Goal: Find specific page/section: Find specific page/section

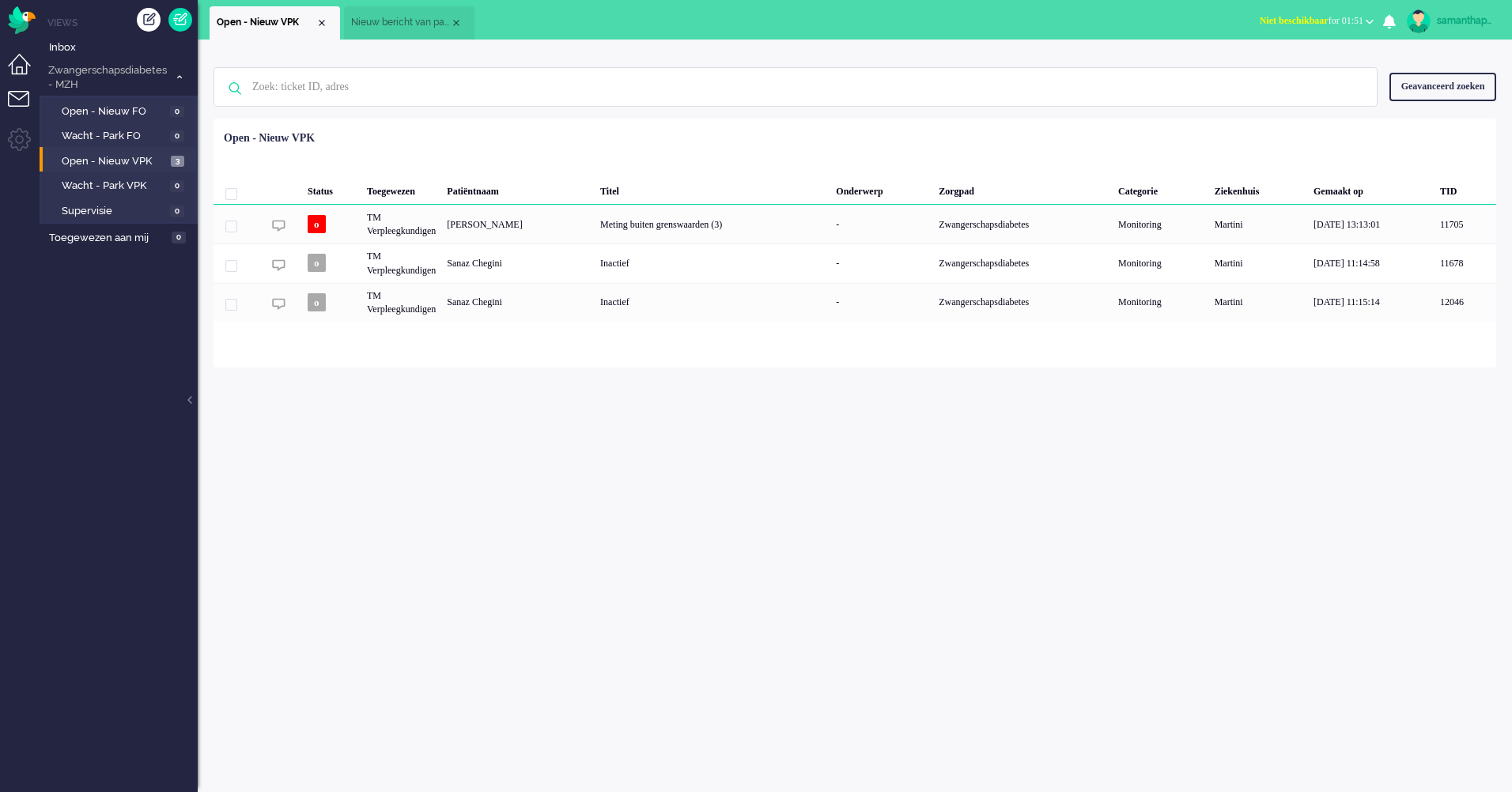
click at [26, 57] on li "Dashboard menu" at bounding box center [26, 71] width 35 height 35
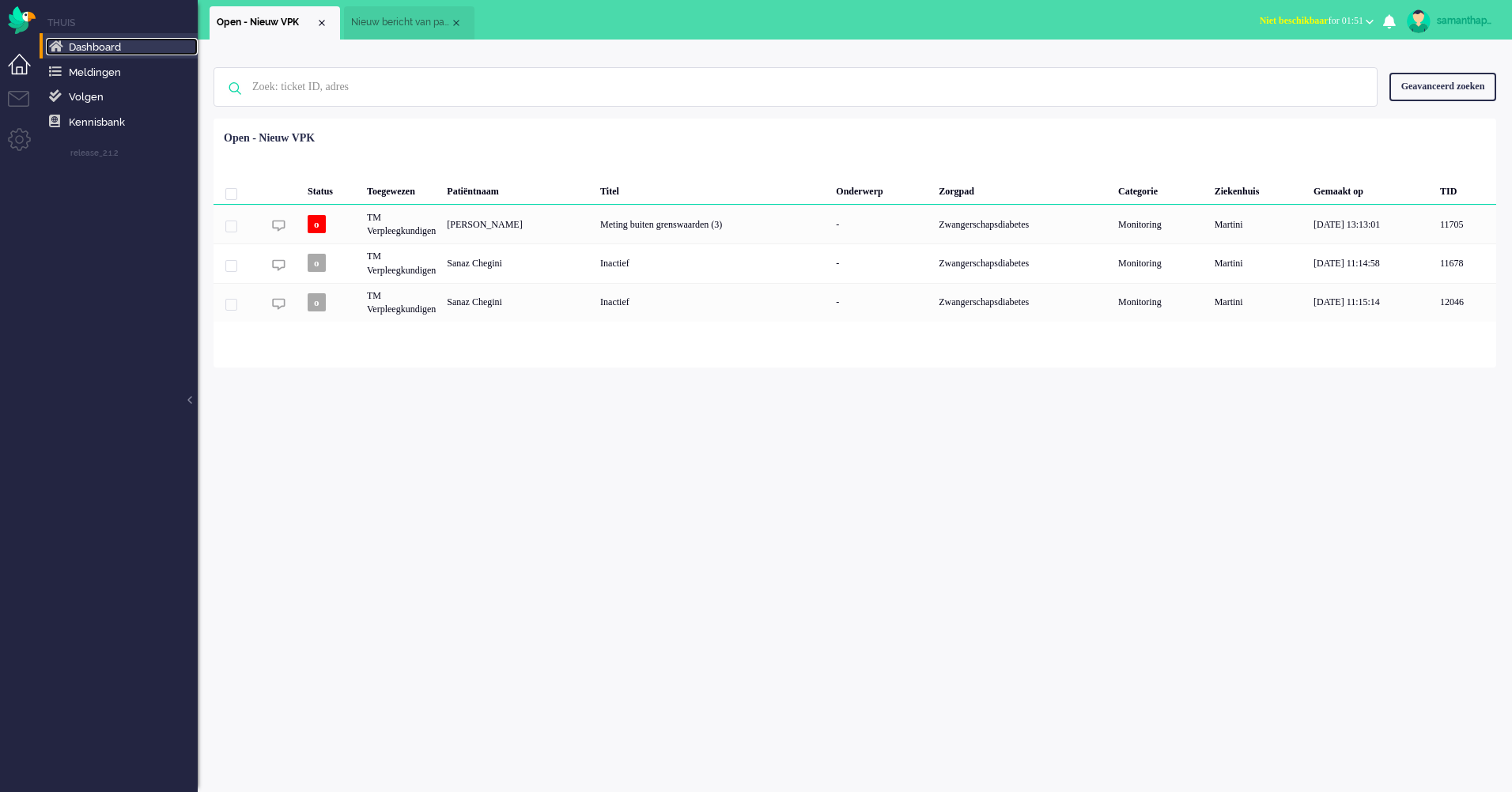
click at [65, 44] on link "Dashboard" at bounding box center [121, 46] width 152 height 18
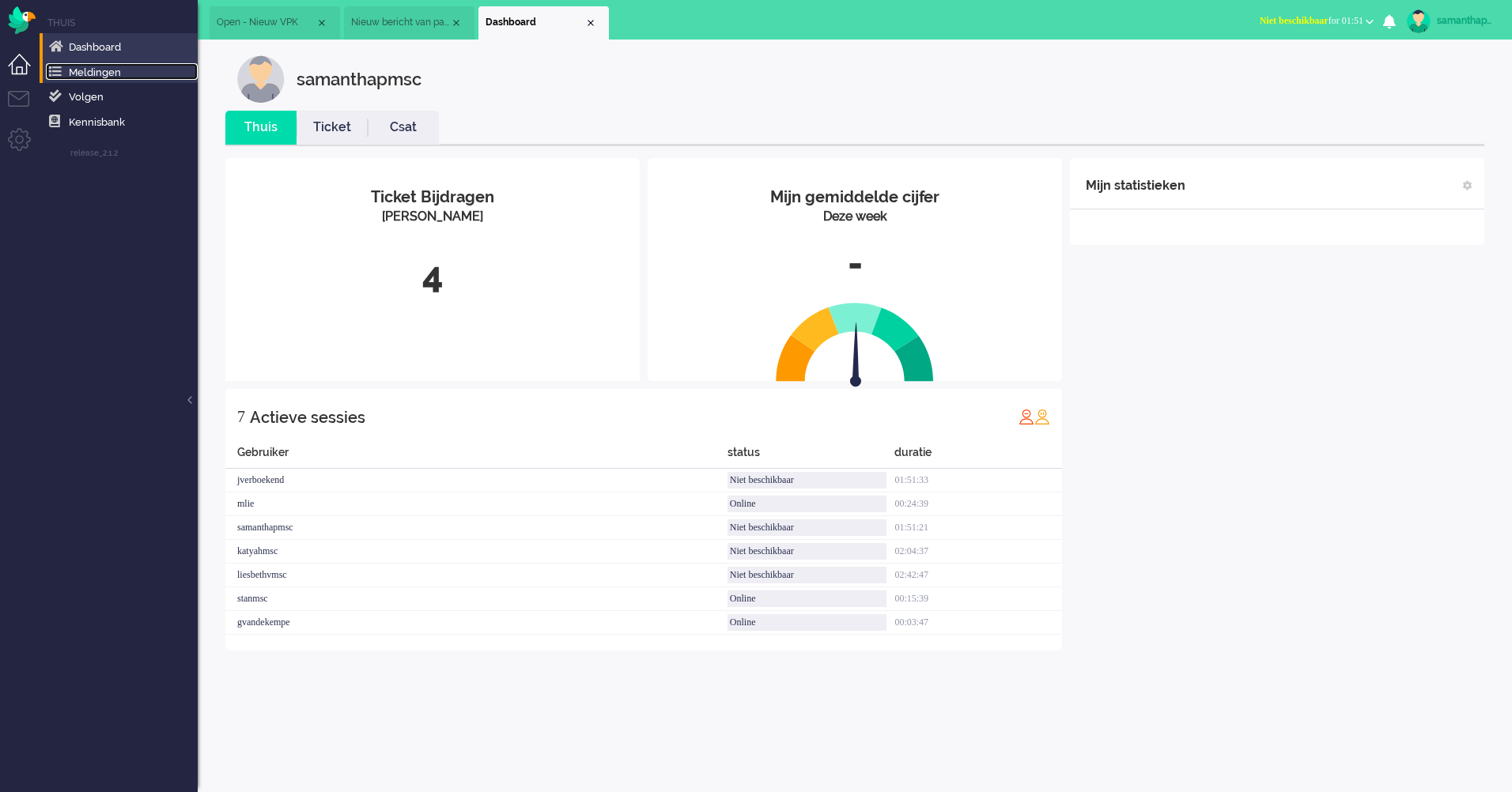
click at [94, 77] on span "Meldingen" at bounding box center [94, 72] width 52 height 12
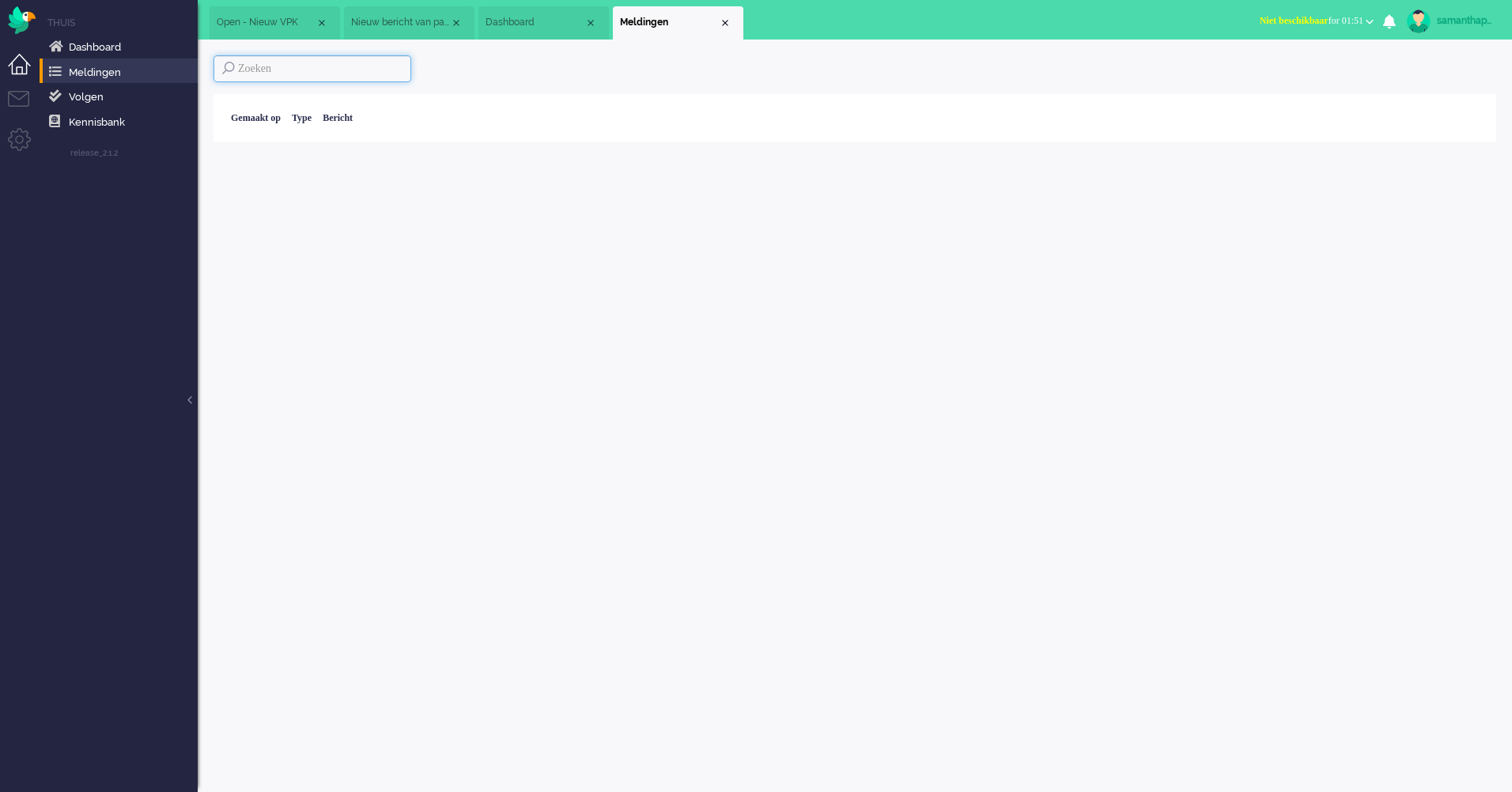
click at [296, 69] on input at bounding box center [311, 69] width 197 height 27
click at [353, 21] on span "Nieuw bericht van patiënt" at bounding box center [400, 22] width 99 height 14
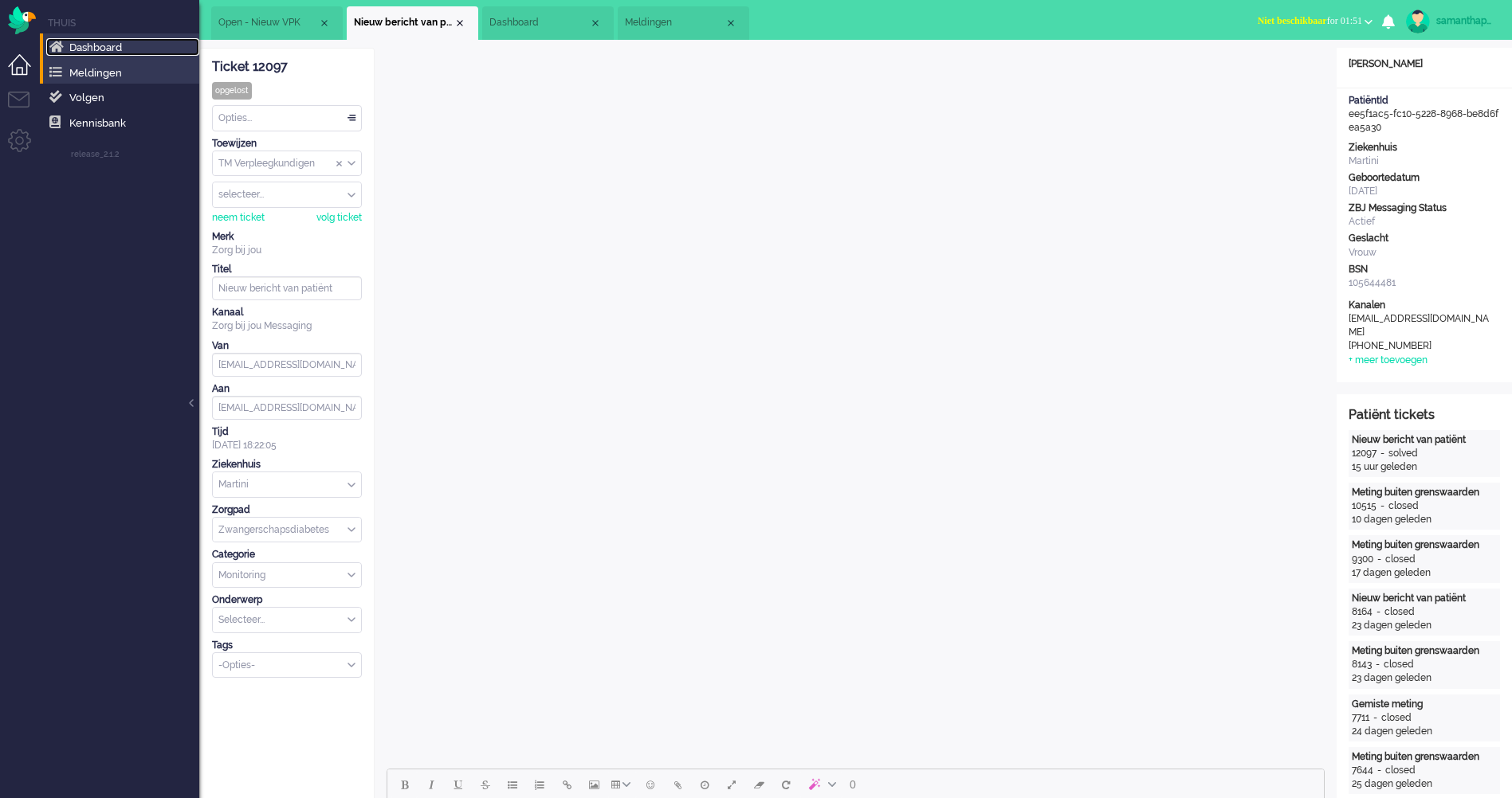
click at [117, 39] on link "Dashboard" at bounding box center [122, 47] width 153 height 18
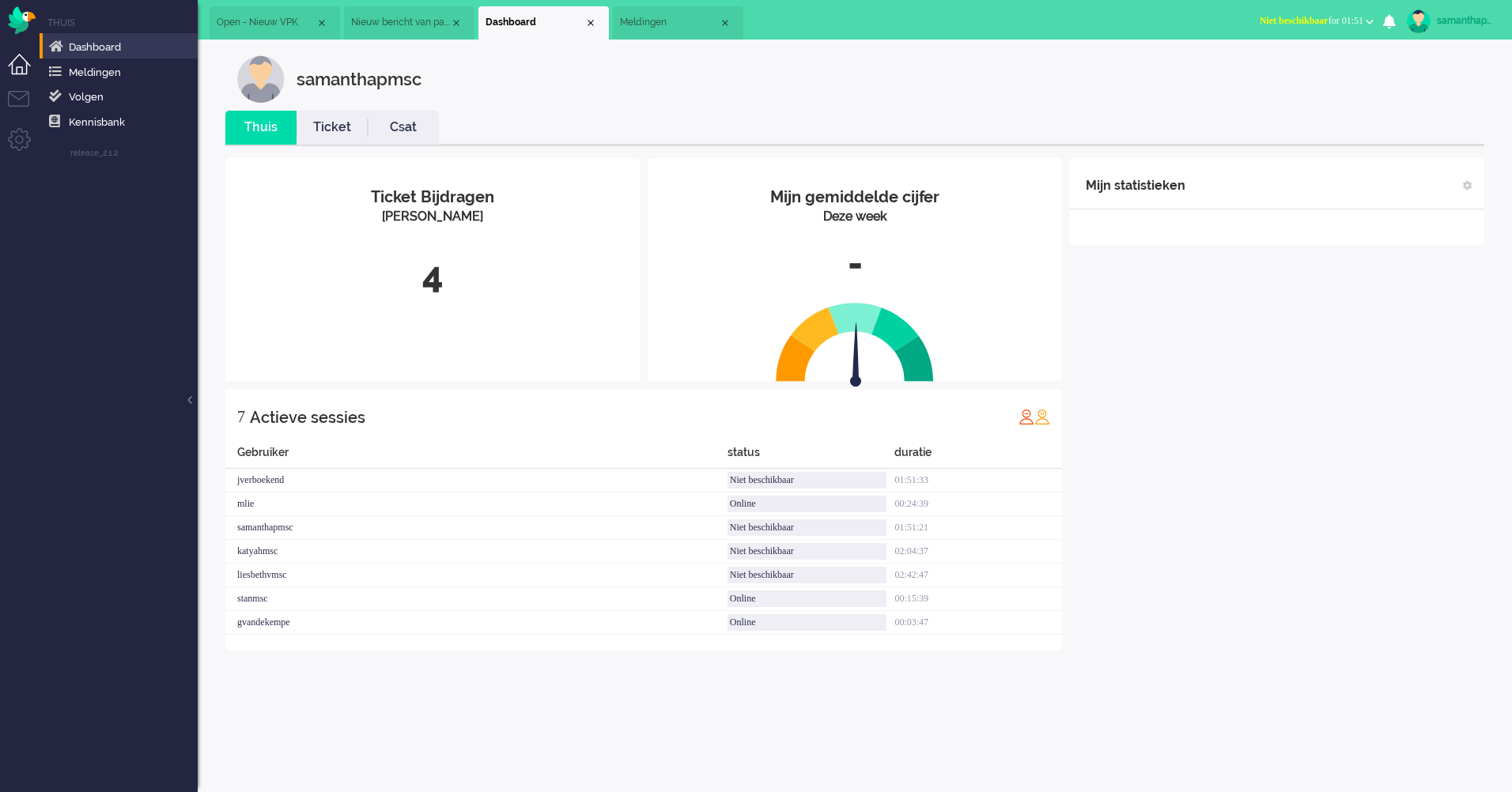
click at [19, 66] on li "Dashboard menu" at bounding box center [26, 71] width 35 height 35
click at [107, 73] on span "Meldingen" at bounding box center [94, 72] width 52 height 12
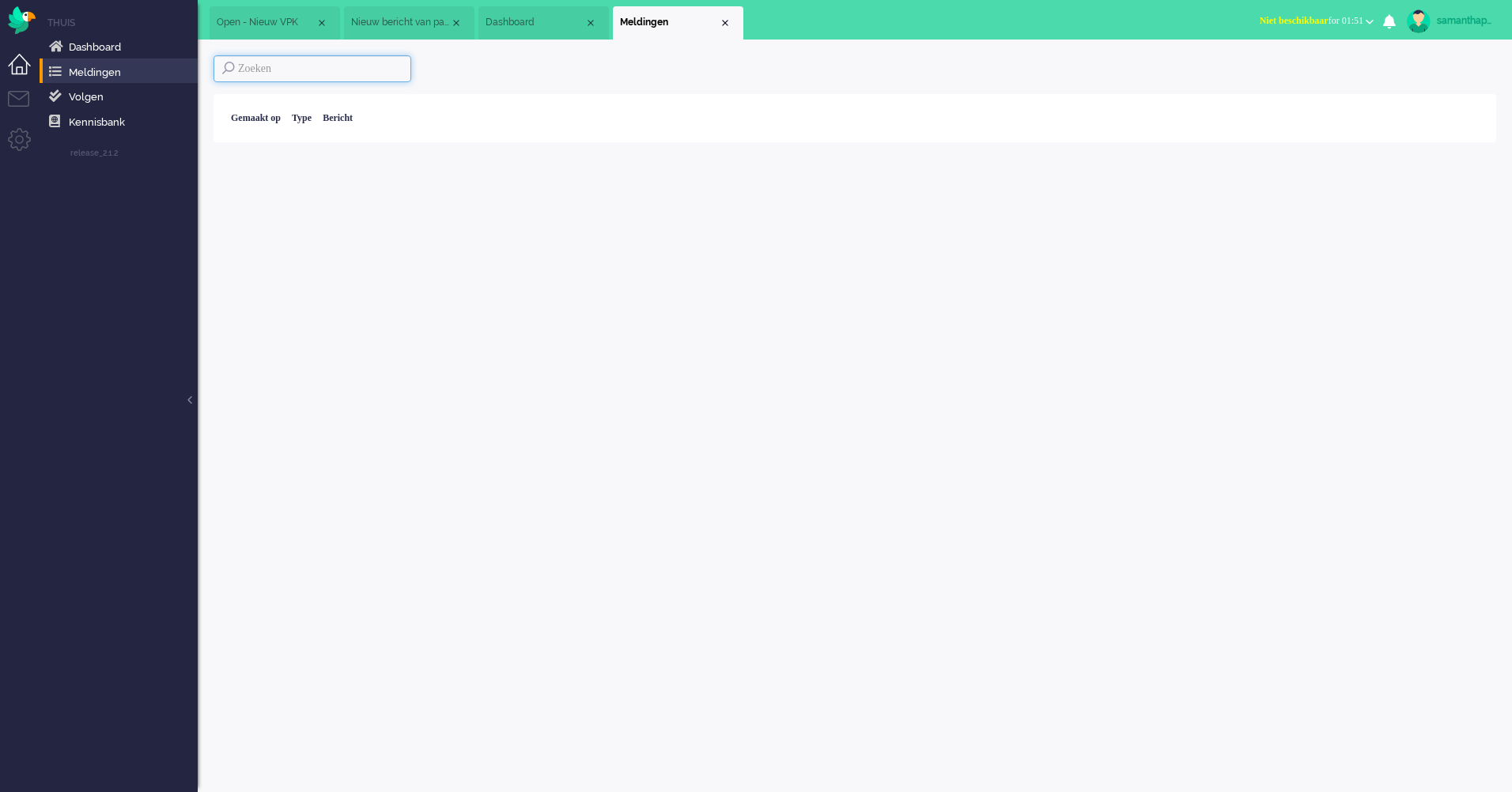
click at [263, 79] on input at bounding box center [311, 69] width 197 height 27
paste input "13264559"
type input "13264559"
click at [321, 80] on input "13264559" at bounding box center [311, 69] width 197 height 27
click at [272, 22] on span "Open - Nieuw VPK" at bounding box center [266, 22] width 99 height 14
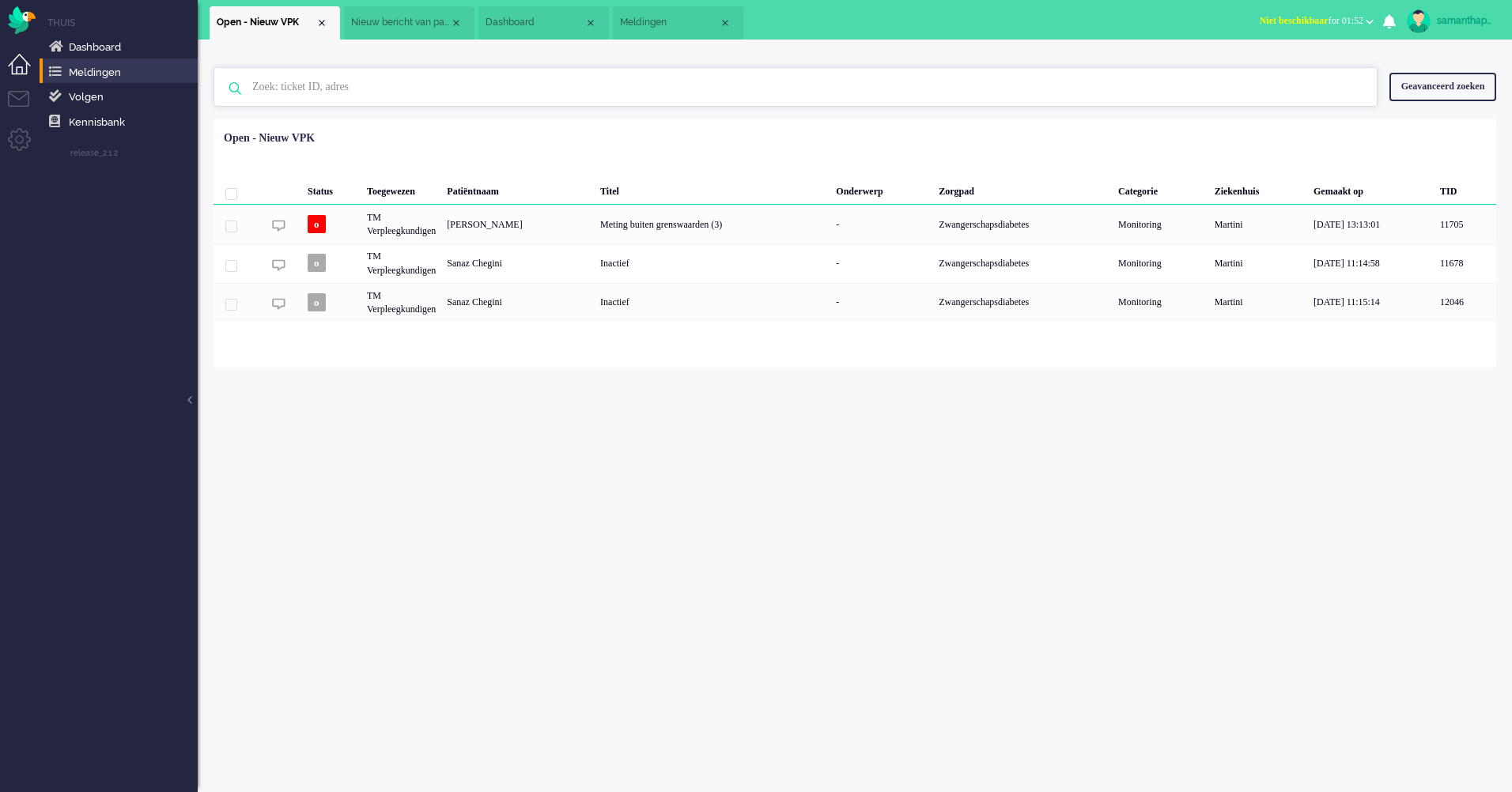
paste input "13264559"
type input "13264559"
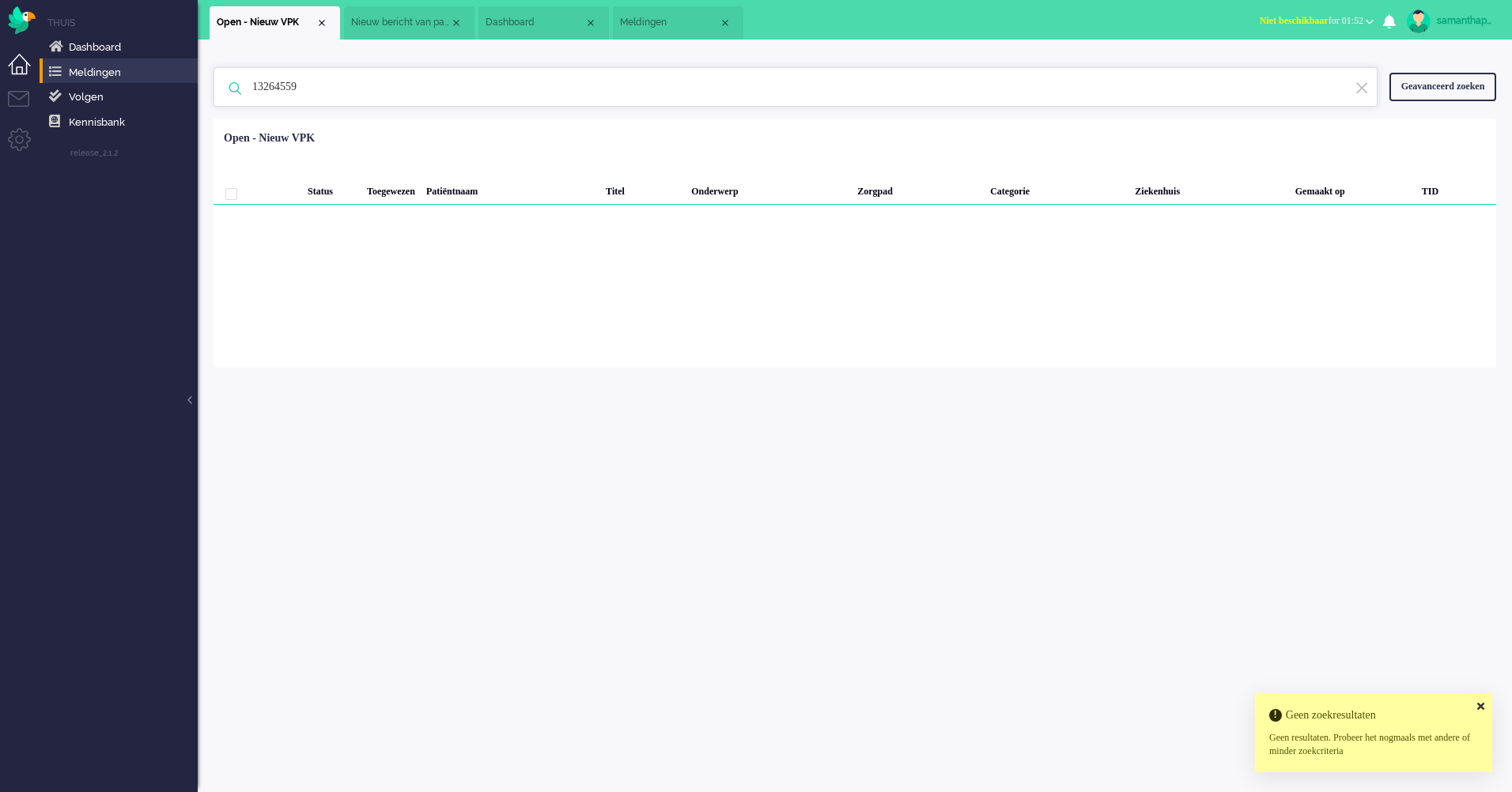
drag, startPoint x: 384, startPoint y: 95, endPoint x: 224, endPoint y: 93, distance: 160.0
click at [224, 93] on div "13264559 Geen zoekresultaten [PERSON_NAME] nog eens" at bounding box center [795, 87] width 1164 height 40
click at [148, 48] on link "Dashboard" at bounding box center [121, 46] width 152 height 18
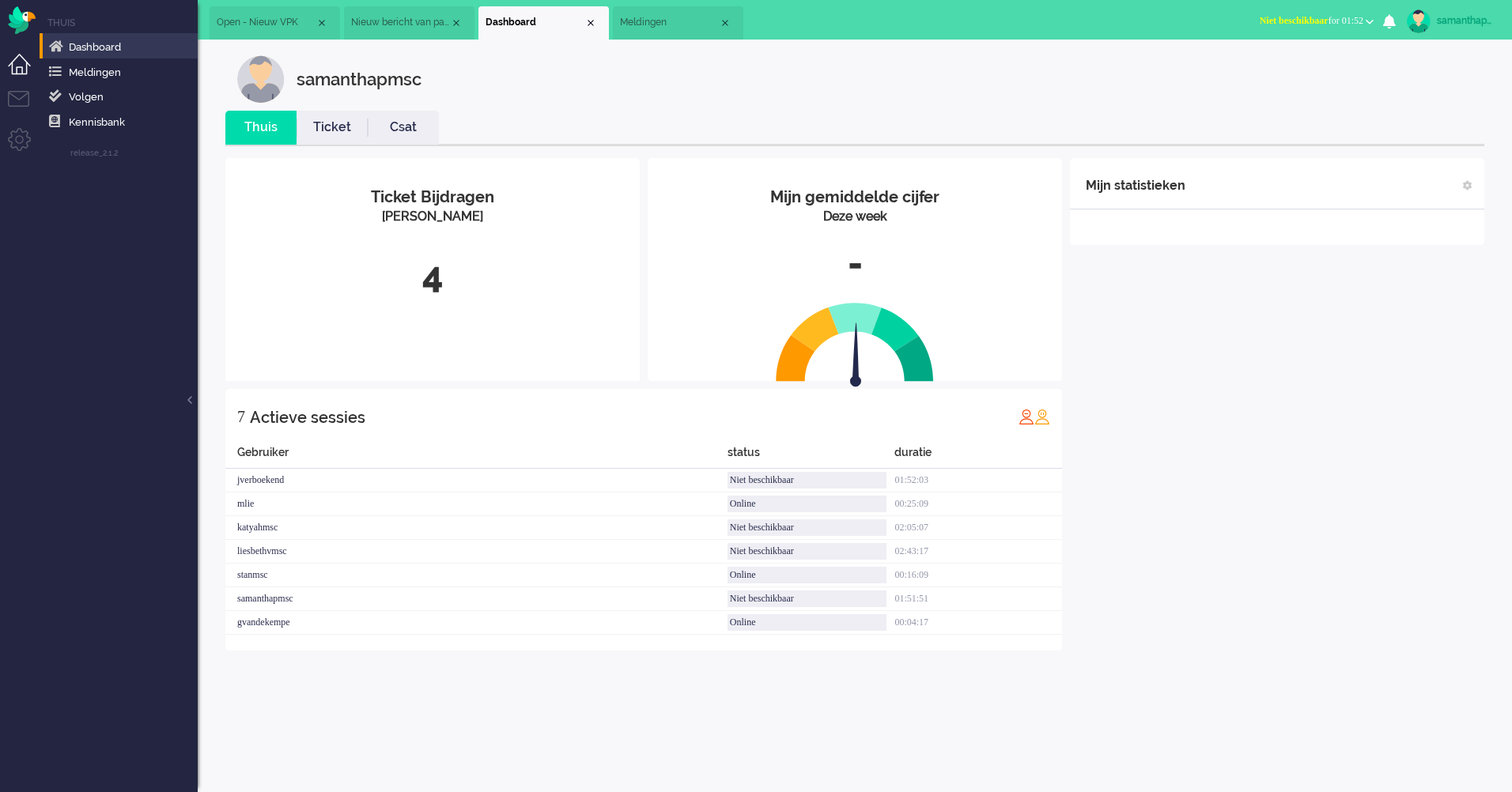
click at [18, 69] on li "Dashboard menu" at bounding box center [26, 71] width 35 height 35
click at [18, 100] on li "Tickets menu" at bounding box center [26, 108] width 35 height 35
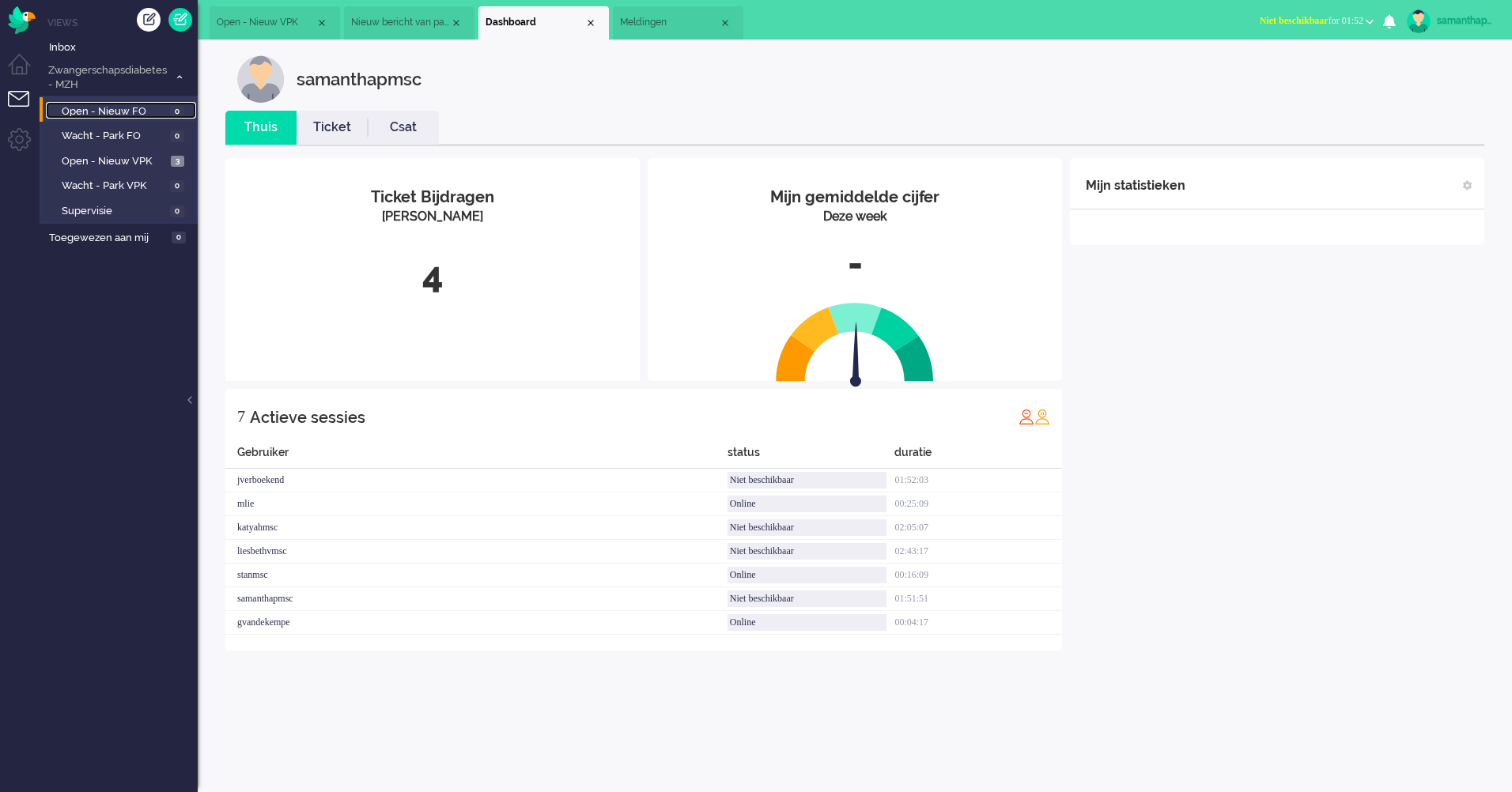
click at [66, 108] on span "Open - Nieuw FO" at bounding box center [114, 112] width 105 height 15
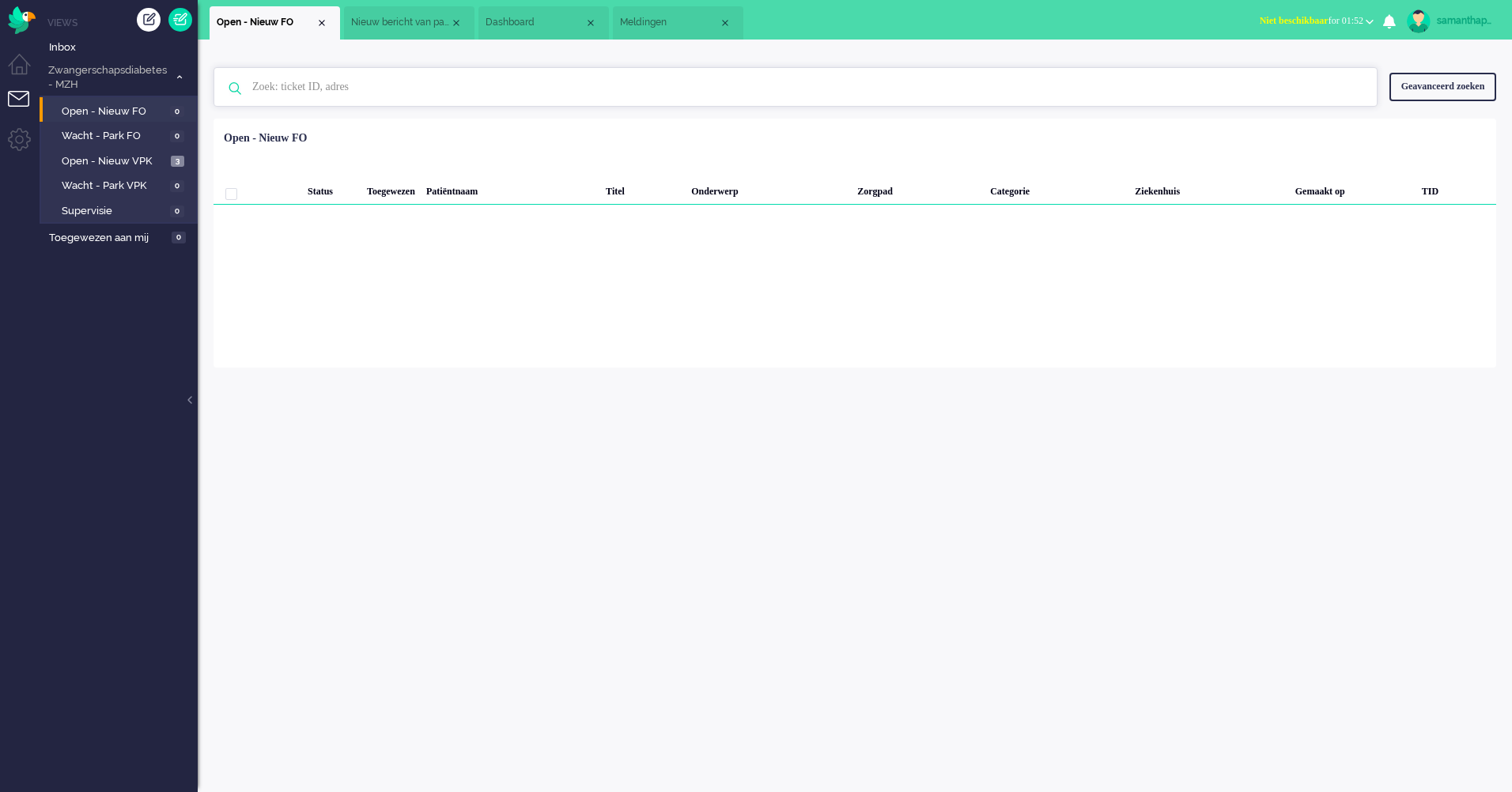
click at [300, 86] on input "text" at bounding box center [797, 86] width 1115 height 38
paste input "13264559"
type input "13264559"
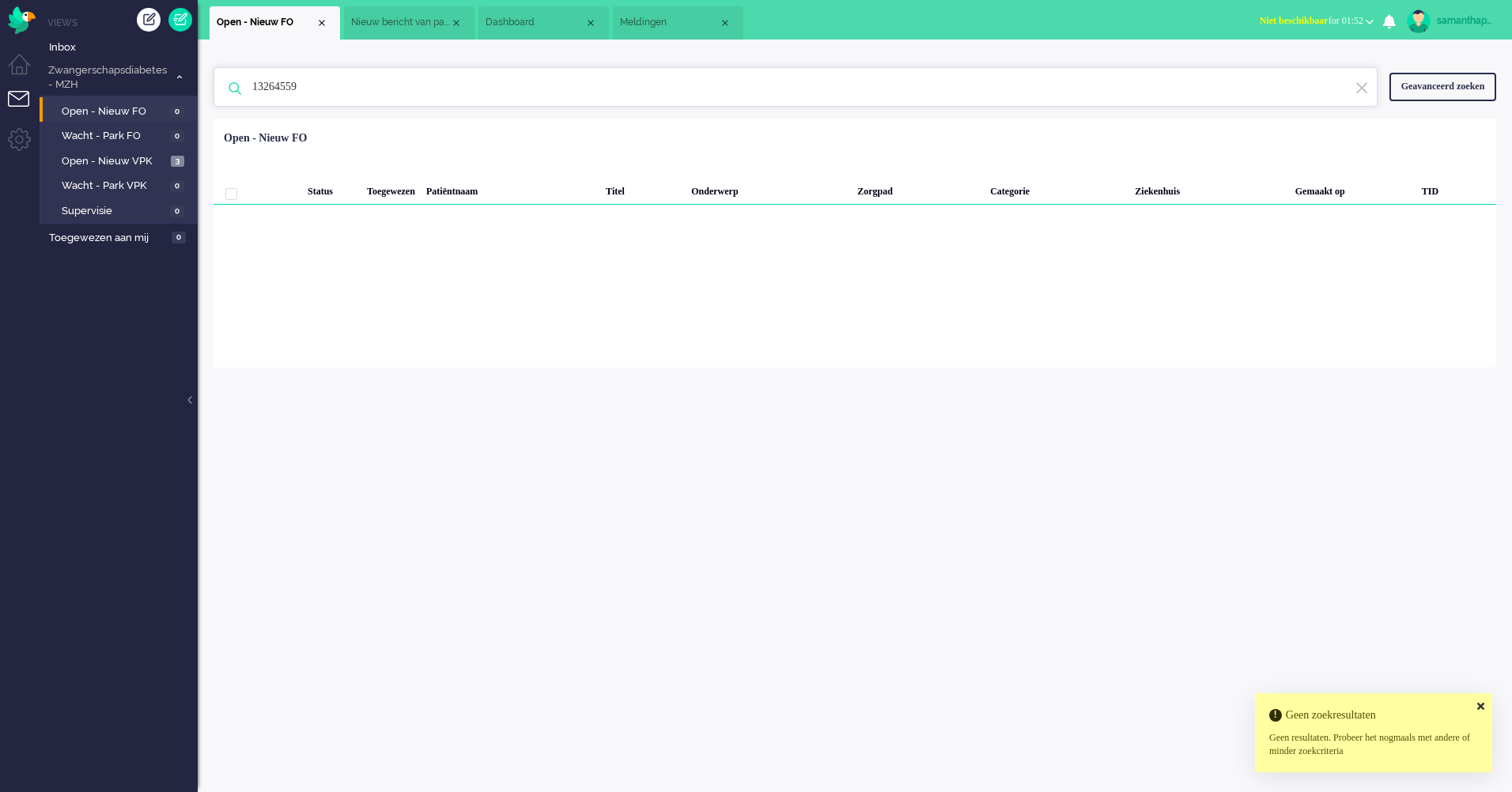
drag, startPoint x: 397, startPoint y: 97, endPoint x: 208, endPoint y: 88, distance: 189.2
click at [208, 88] on div "13264559 [PERSON_NAME] zoekresultaten [PERSON_NAME] nog eens Geavanceerd zoeken…" at bounding box center [854, 204] width 1314 height 328
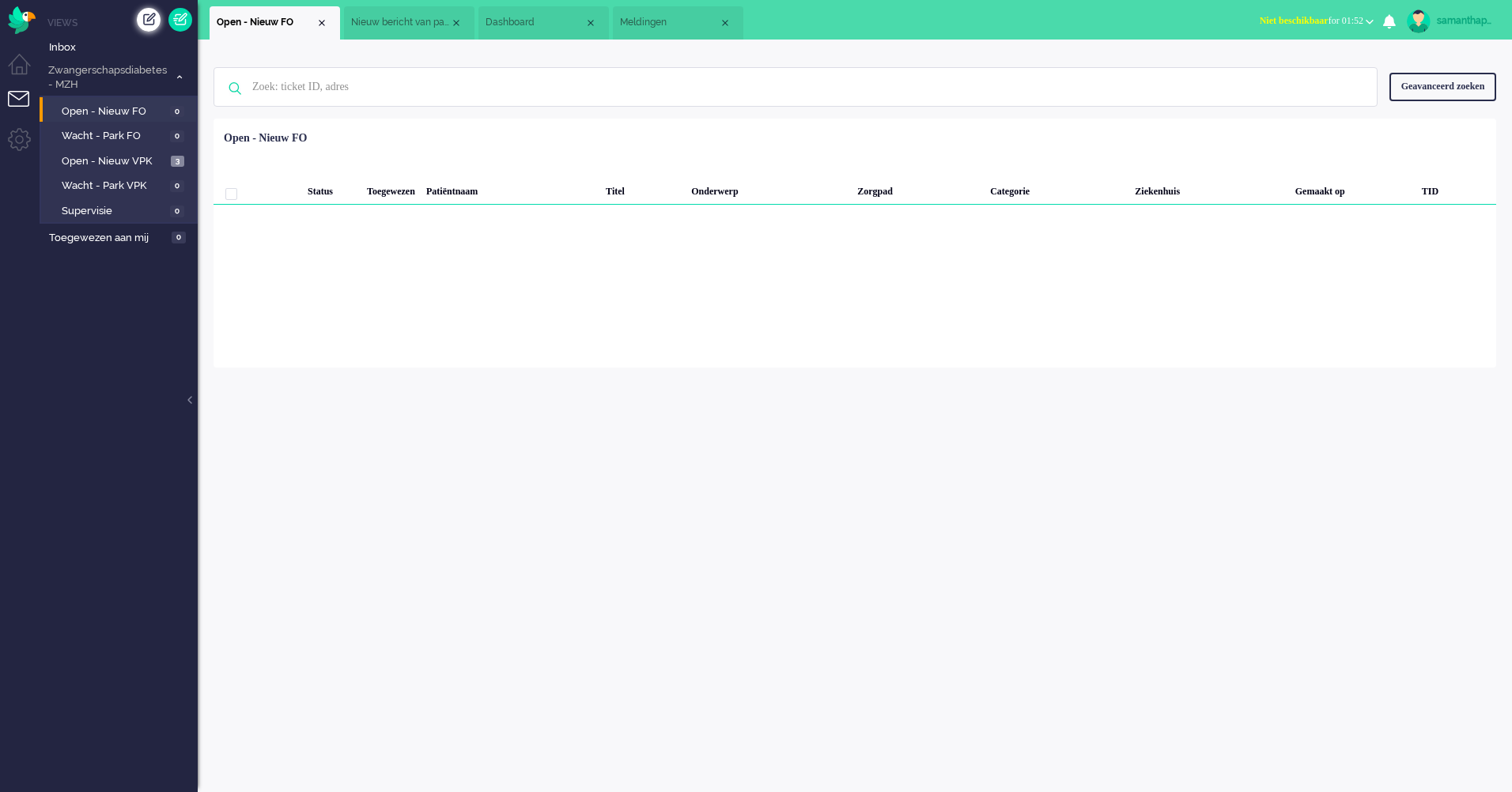
click at [145, 19] on div "Creëer ticket" at bounding box center [149, 20] width 24 height 24
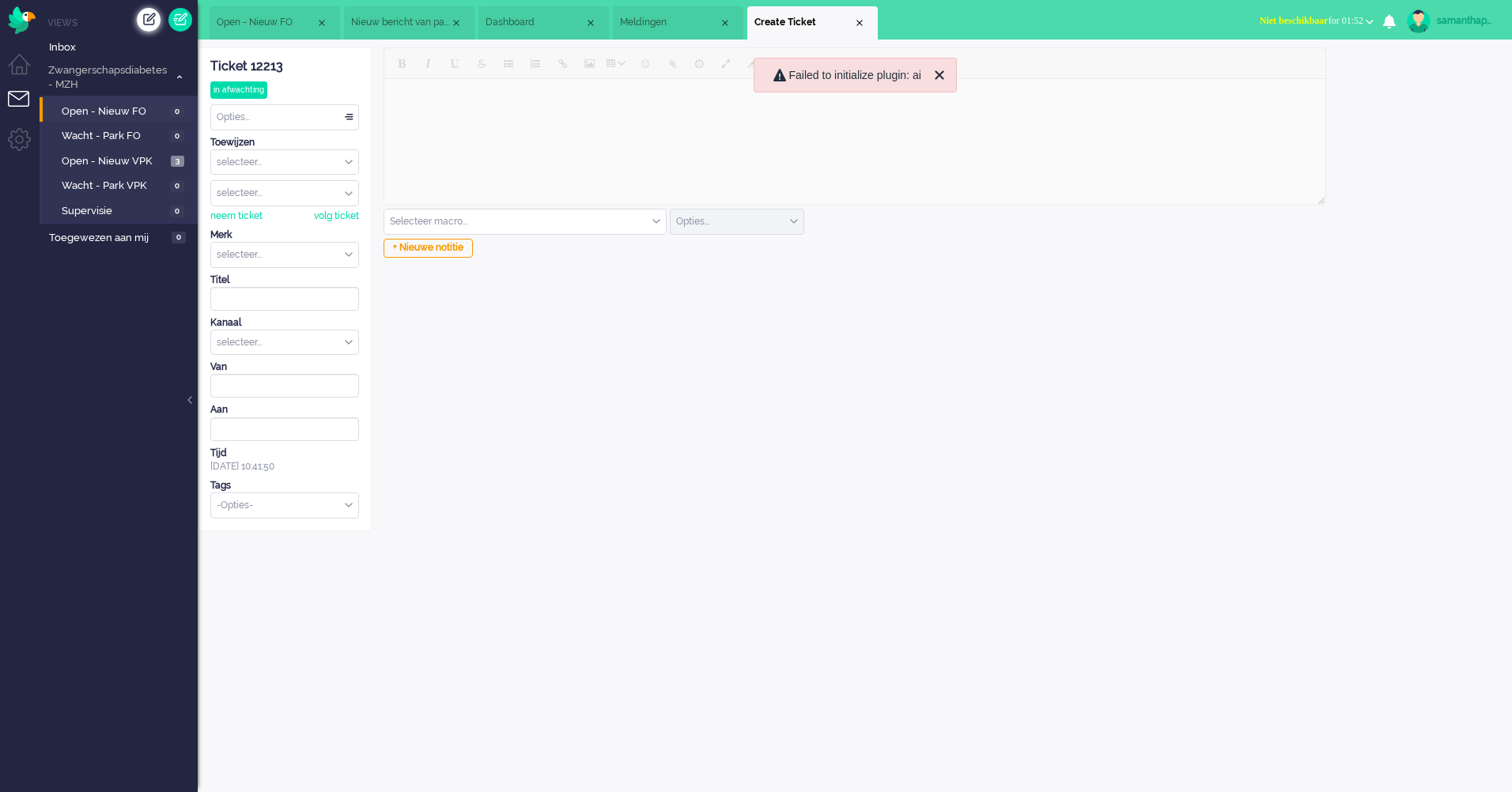
click at [149, 20] on div "Creëer ticket" at bounding box center [149, 20] width 24 height 24
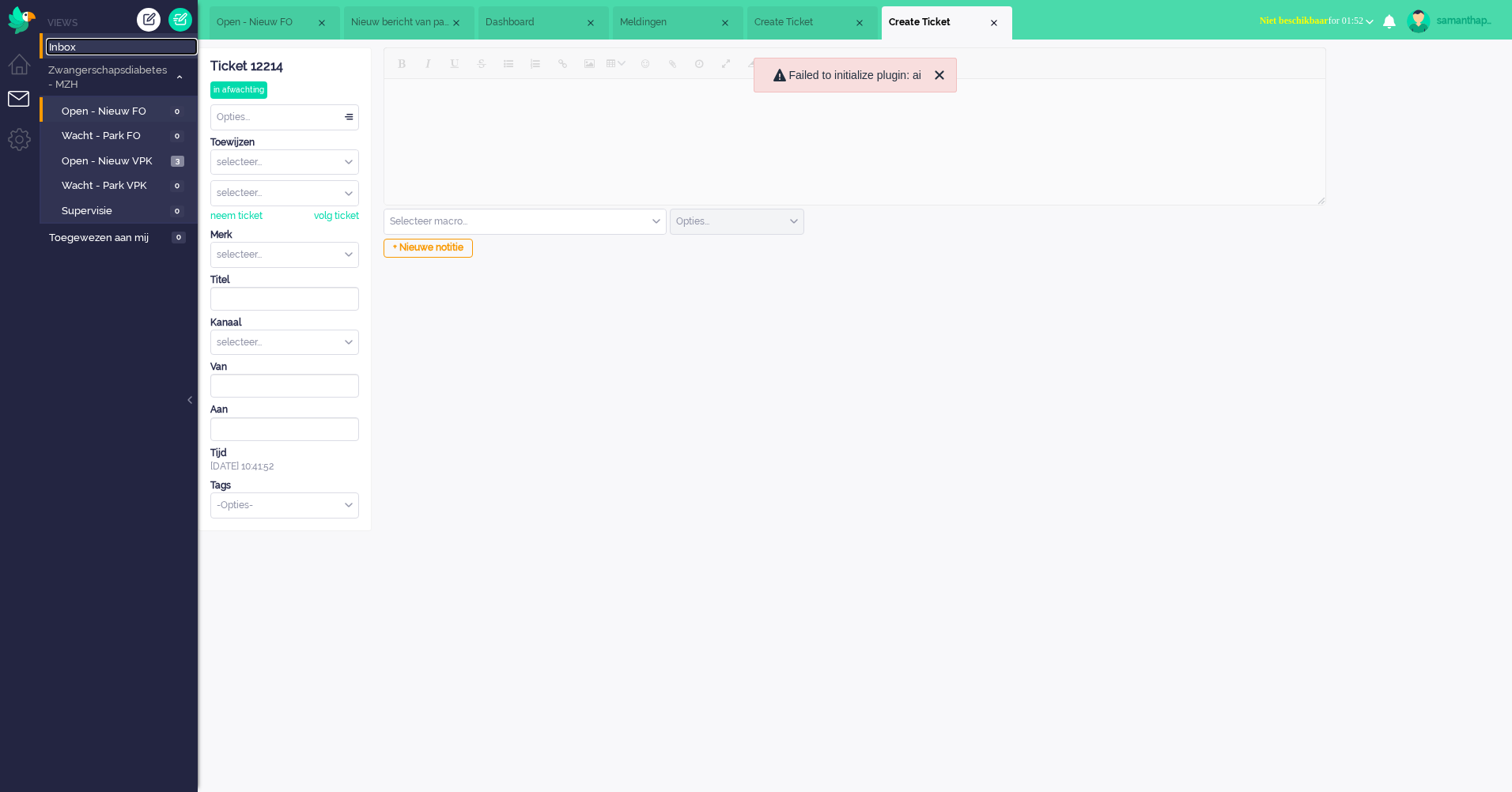
click at [71, 50] on span "Inbox" at bounding box center [123, 48] width 148 height 15
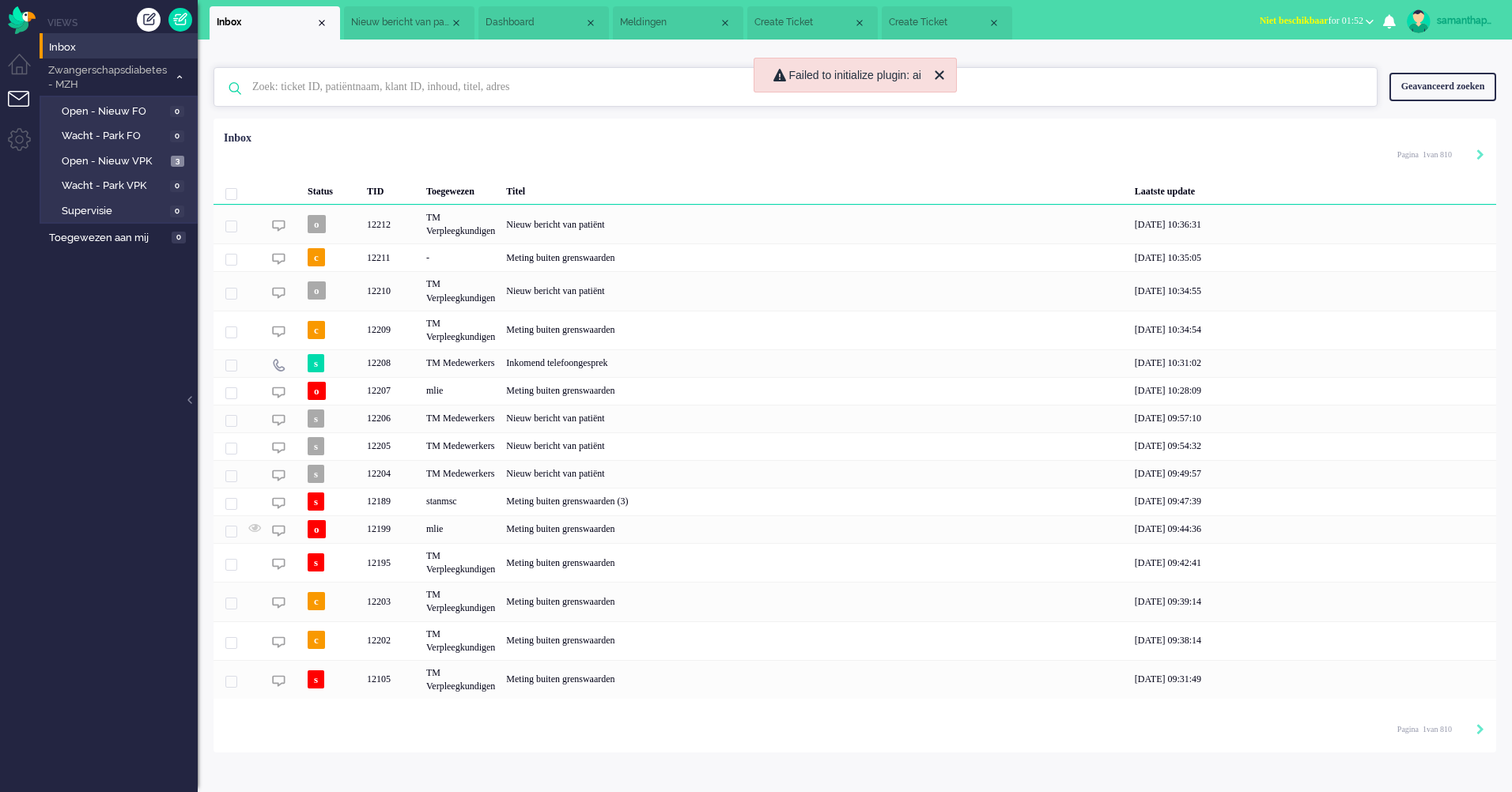
click at [339, 83] on input "text" at bounding box center [797, 86] width 1115 height 38
paste input "13264559"
type input "13264559"
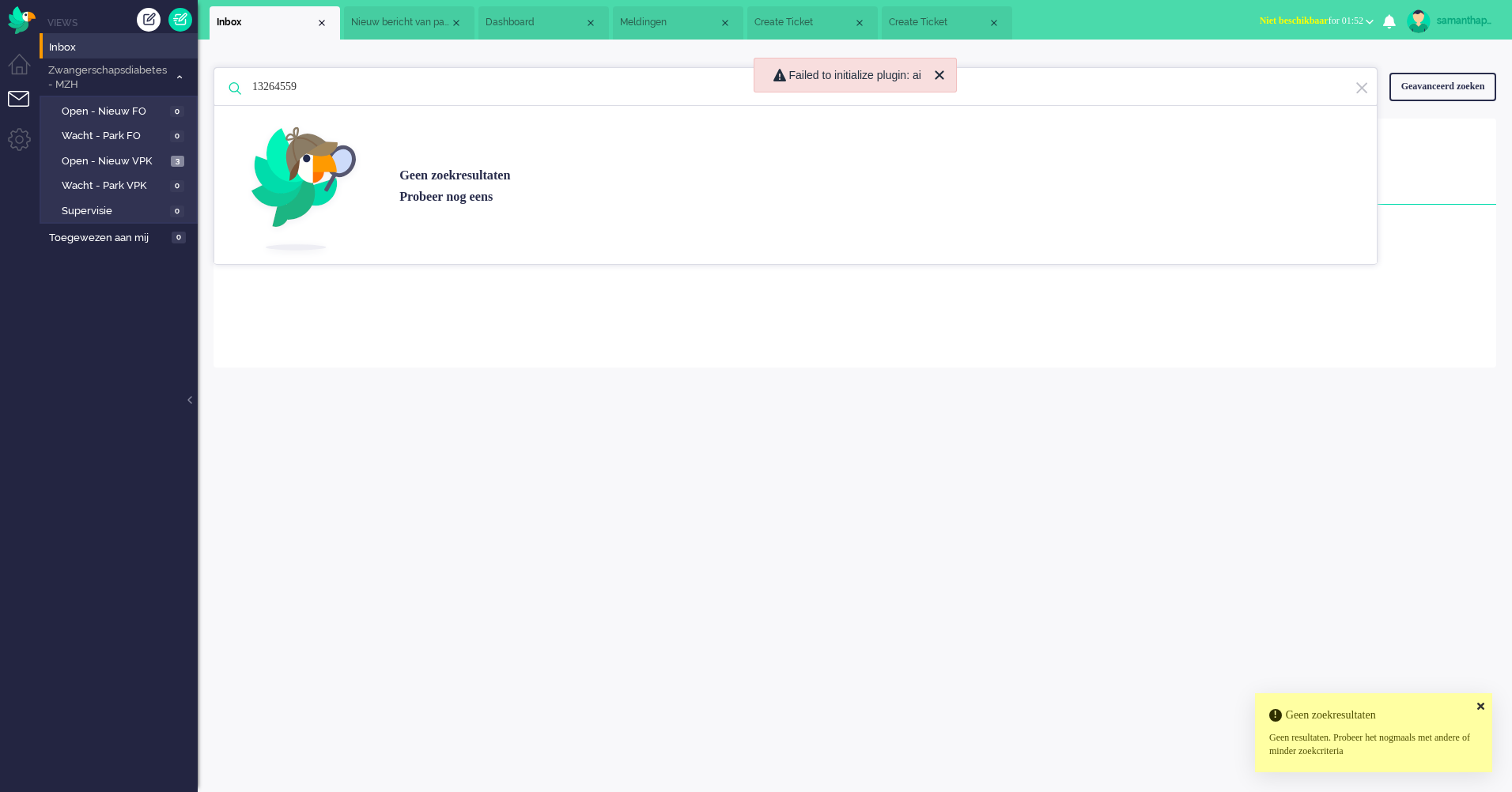
drag, startPoint x: 354, startPoint y: 91, endPoint x: 202, endPoint y: 76, distance: 152.7
click at [202, 76] on div "13264559 [PERSON_NAME] zoekresultaten [PERSON_NAME] nog eens Geavanceerd zoeken…" at bounding box center [854, 204] width 1314 height 328
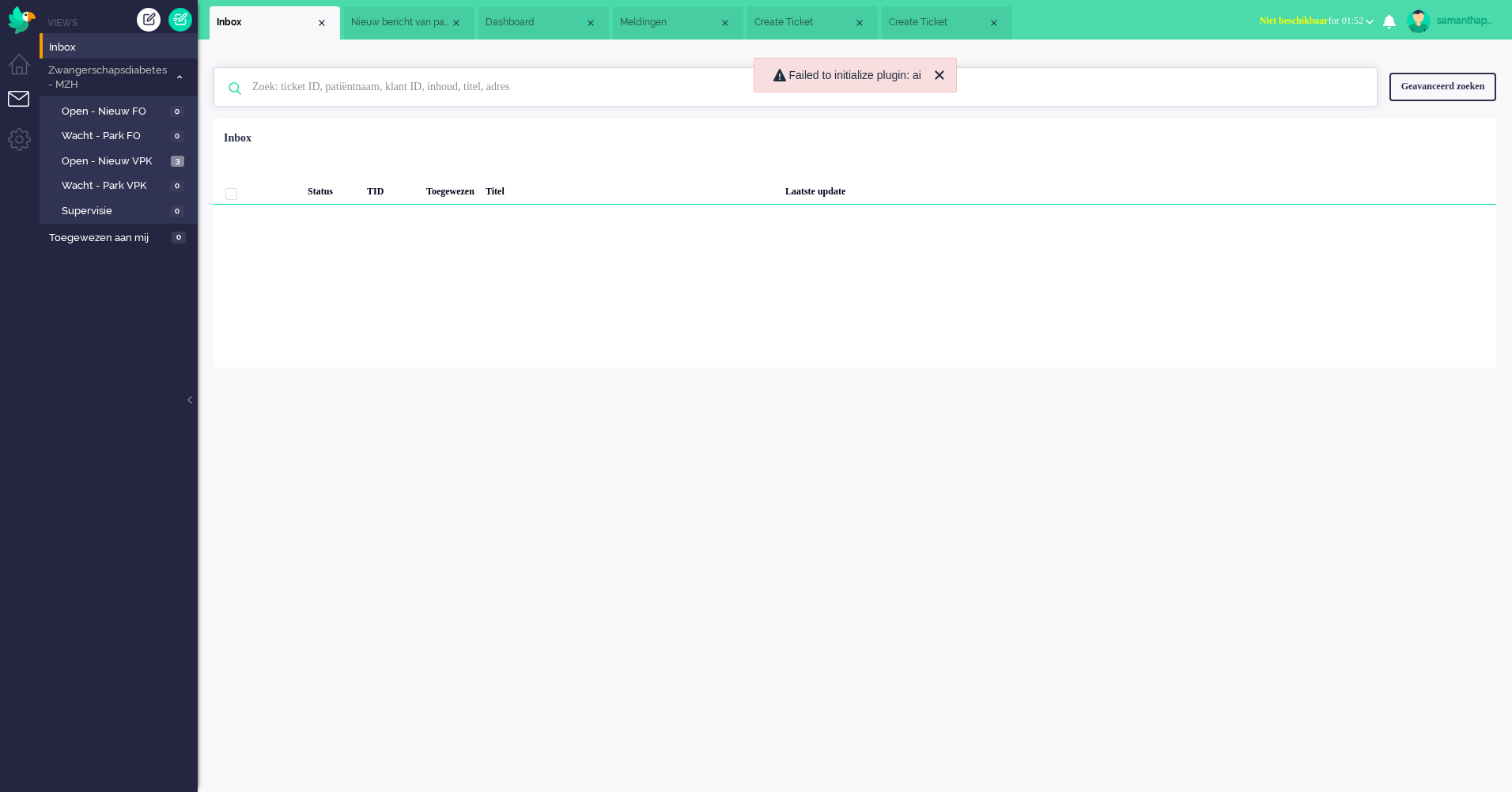
paste input "13264559"
type input "13264559"
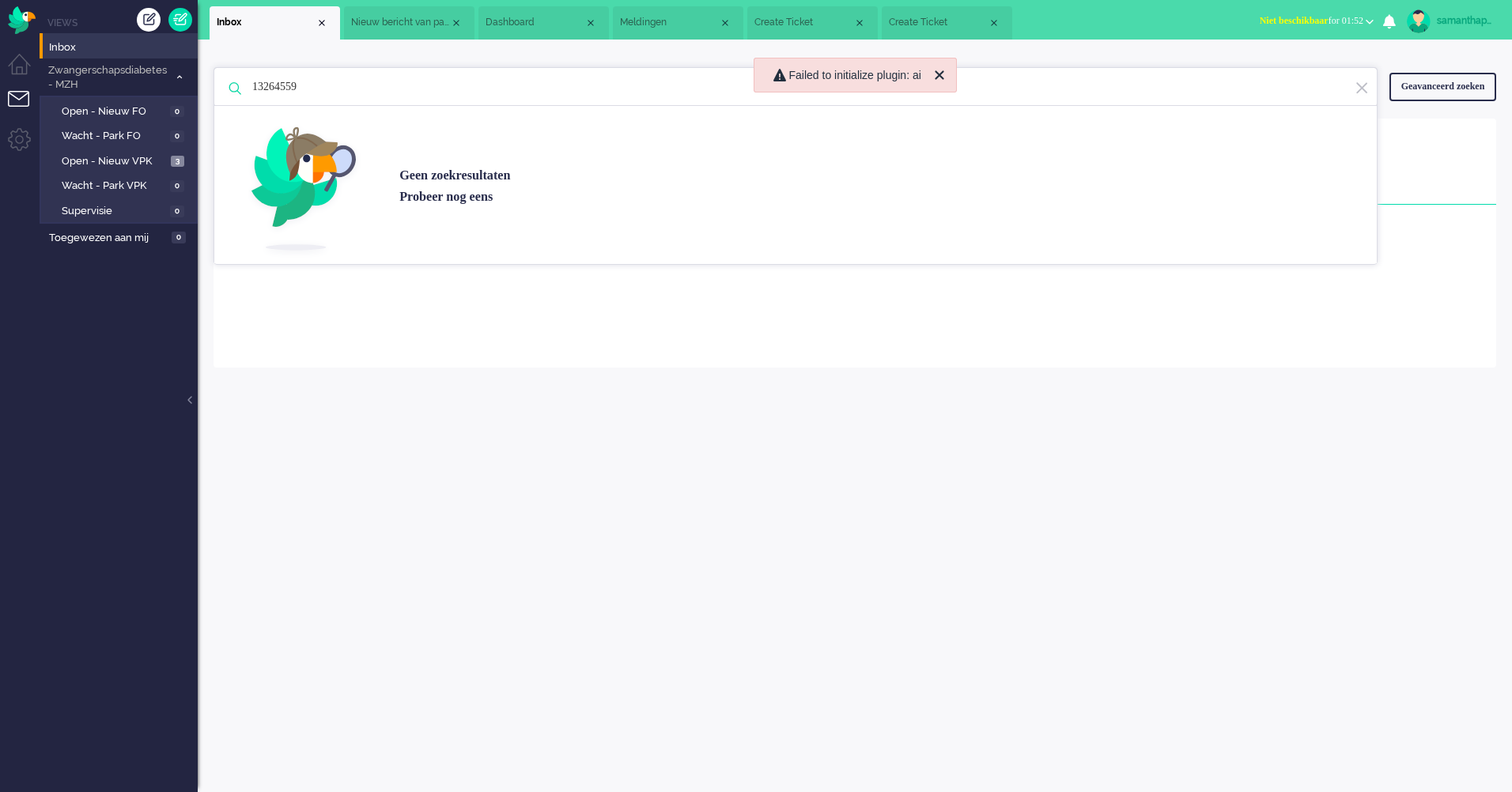
drag, startPoint x: 353, startPoint y: 89, endPoint x: 209, endPoint y: 83, distance: 144.1
click at [209, 83] on div "13264559 [PERSON_NAME] zoekresultaten [PERSON_NAME] nog eens Geavanceerd zoeken…" at bounding box center [854, 204] width 1314 height 328
